Goal: Navigation & Orientation: Find specific page/section

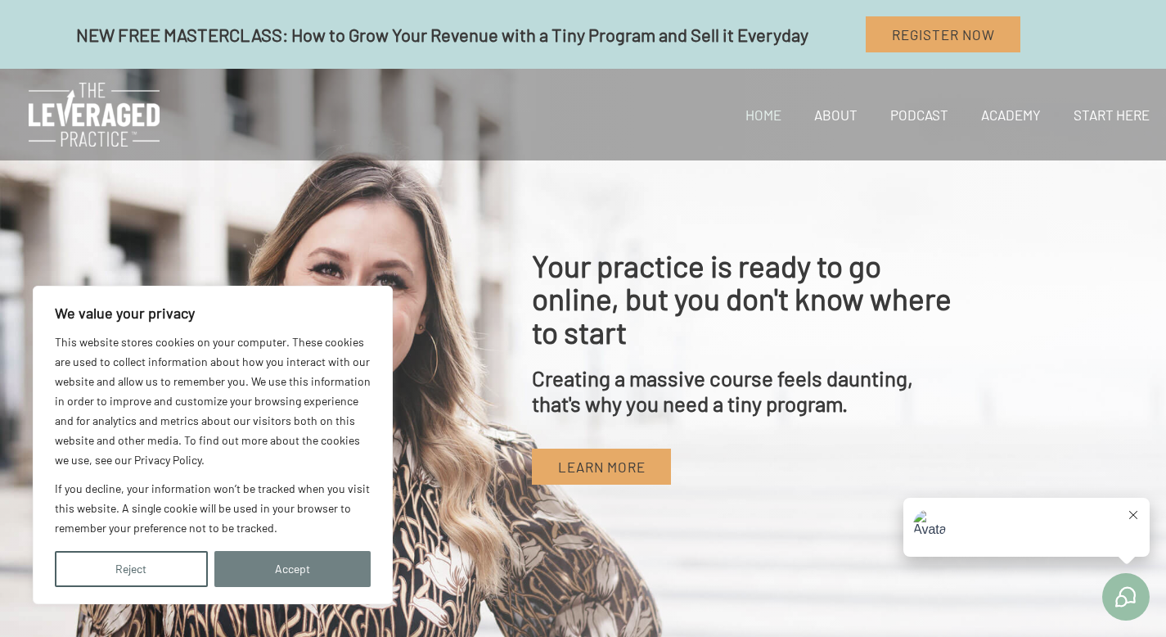
click at [313, 551] on button "Accept" at bounding box center [292, 569] width 157 height 36
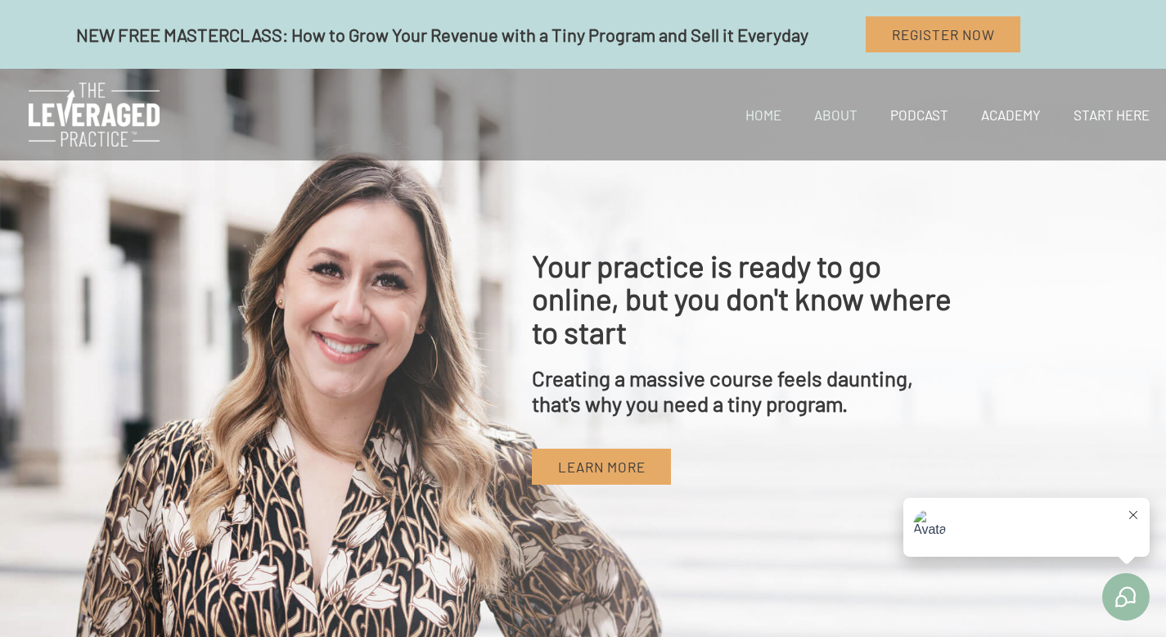
click at [840, 118] on link "About" at bounding box center [836, 115] width 76 height 56
